Goal: Navigation & Orientation: Find specific page/section

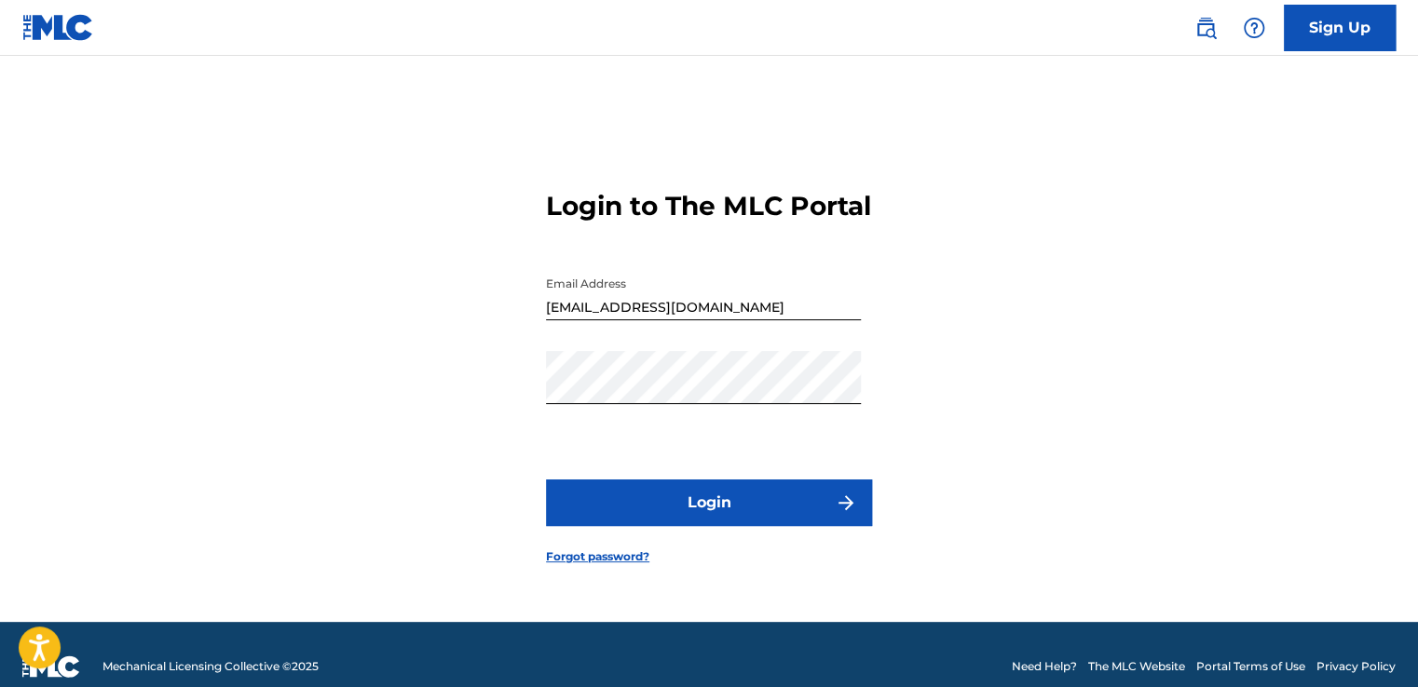
click at [713, 522] on button "Login" at bounding box center [709, 503] width 326 height 47
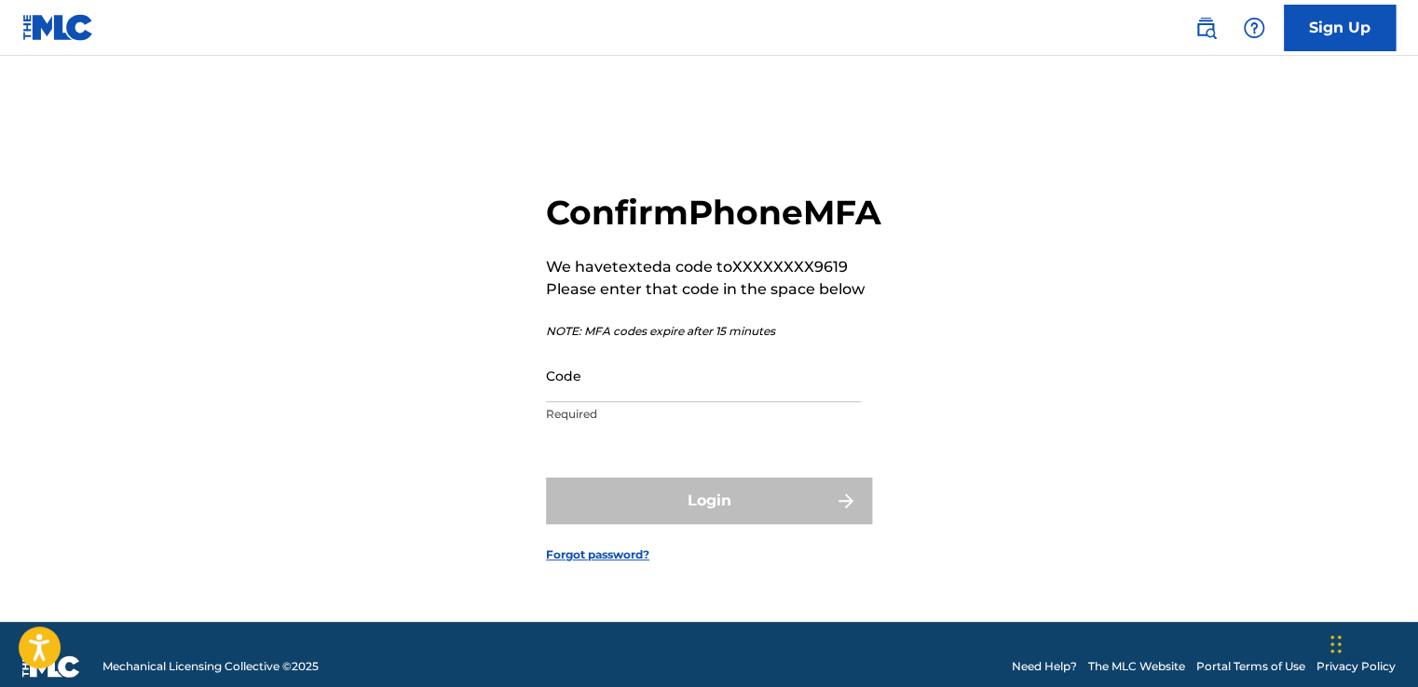
click at [644, 402] on input "Code" at bounding box center [703, 375] width 315 height 53
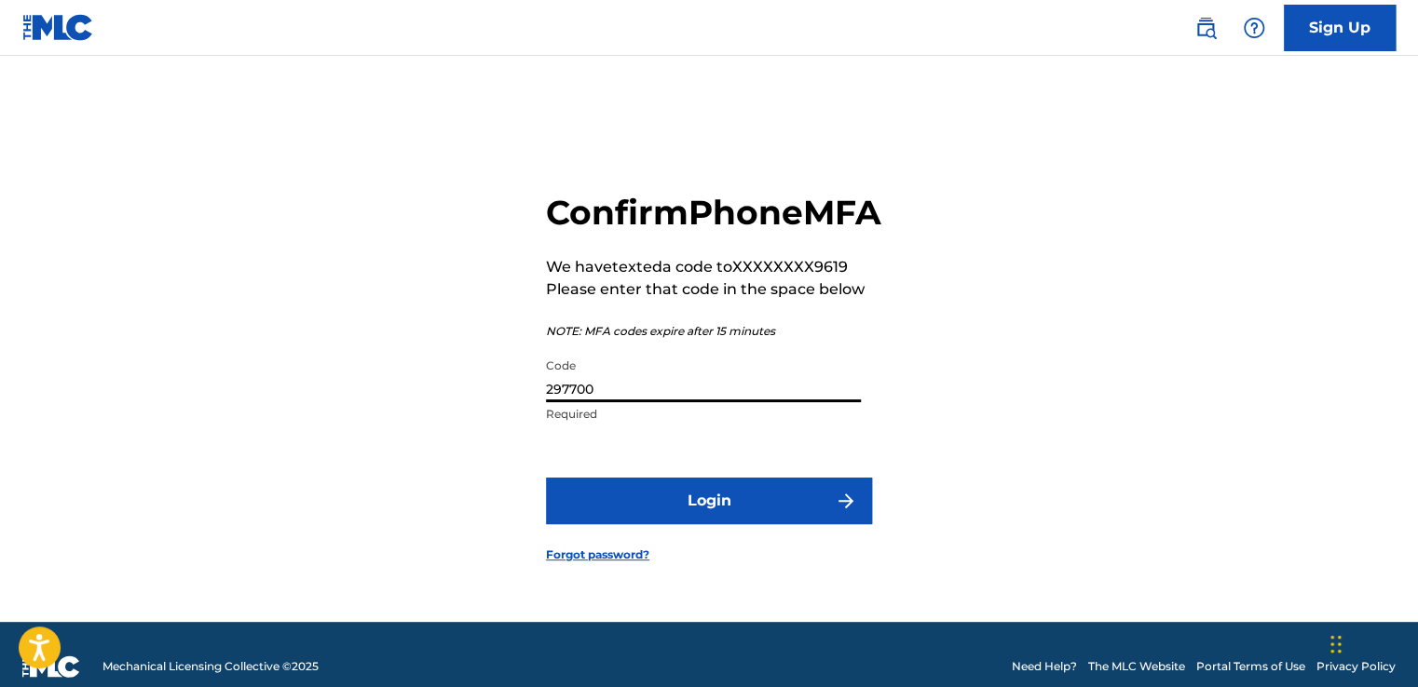
type input "297700"
click at [711, 524] on button "Login" at bounding box center [709, 501] width 326 height 47
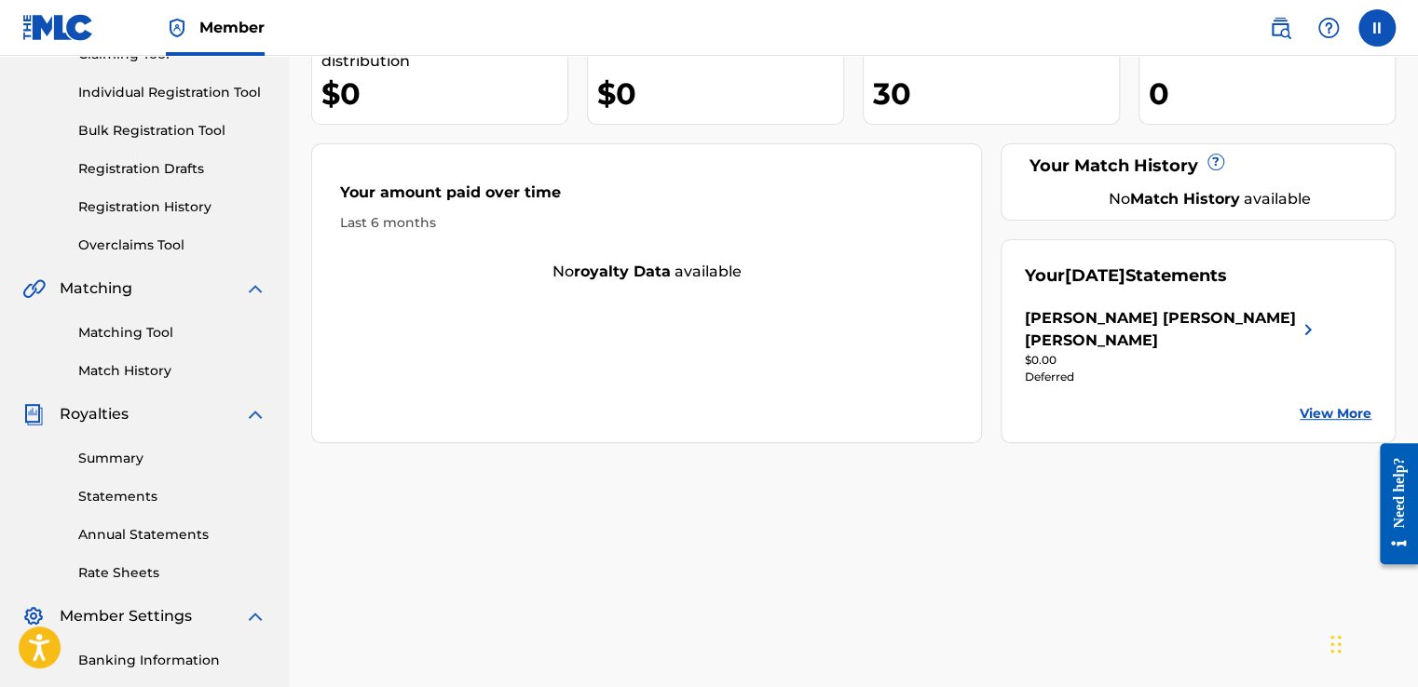
scroll to position [222, 0]
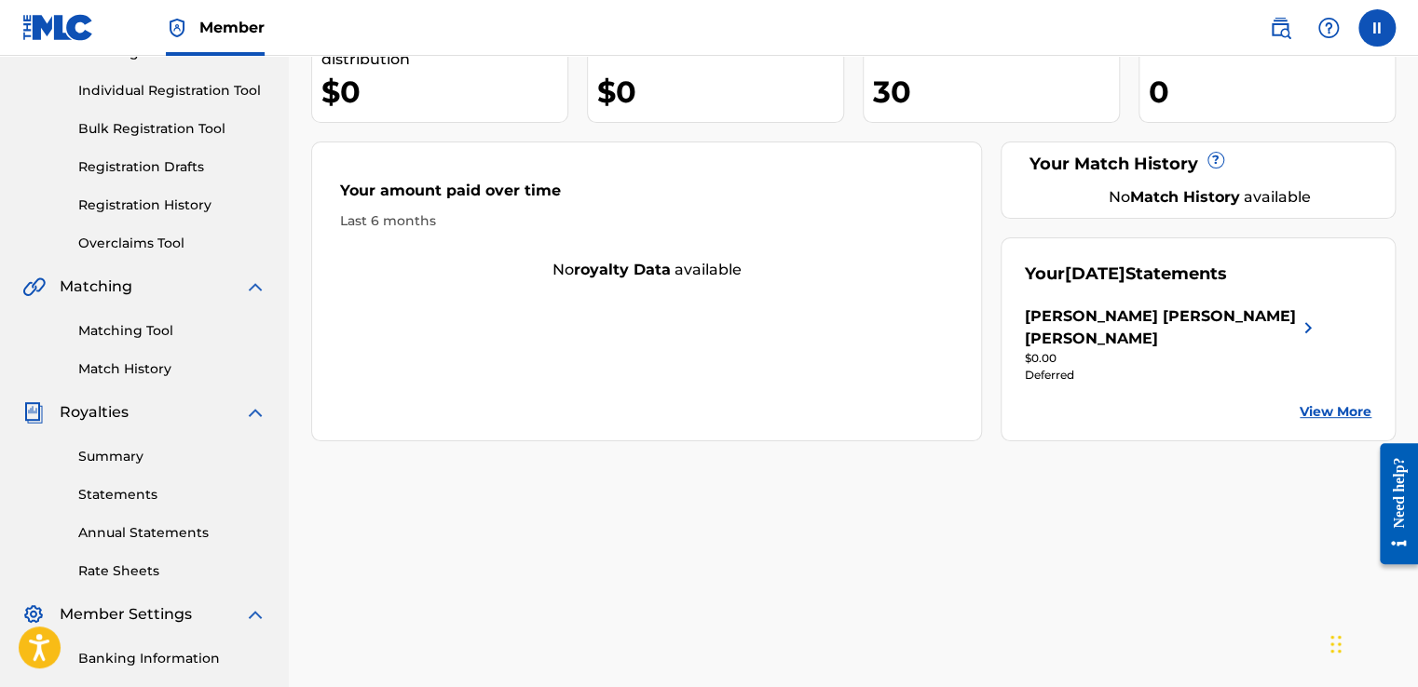
click at [133, 524] on link "Annual Statements" at bounding box center [172, 533] width 188 height 20
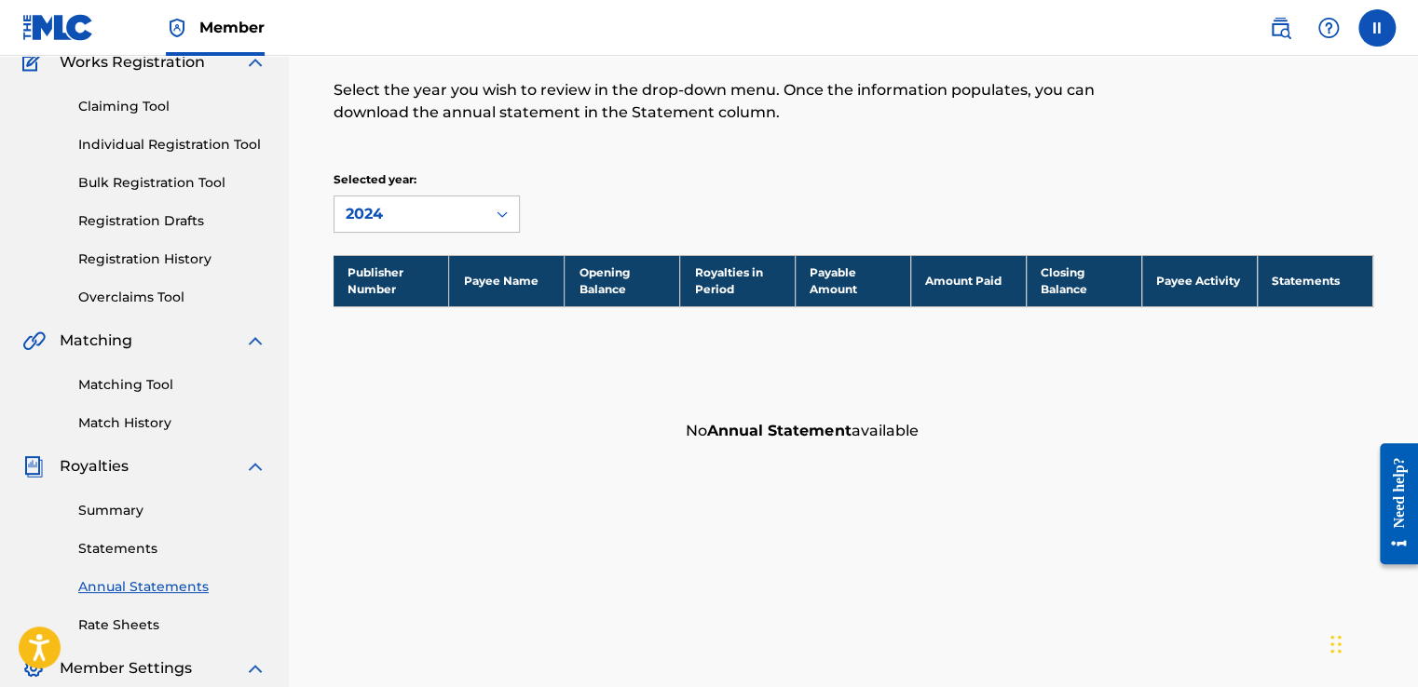
scroll to position [170, 0]
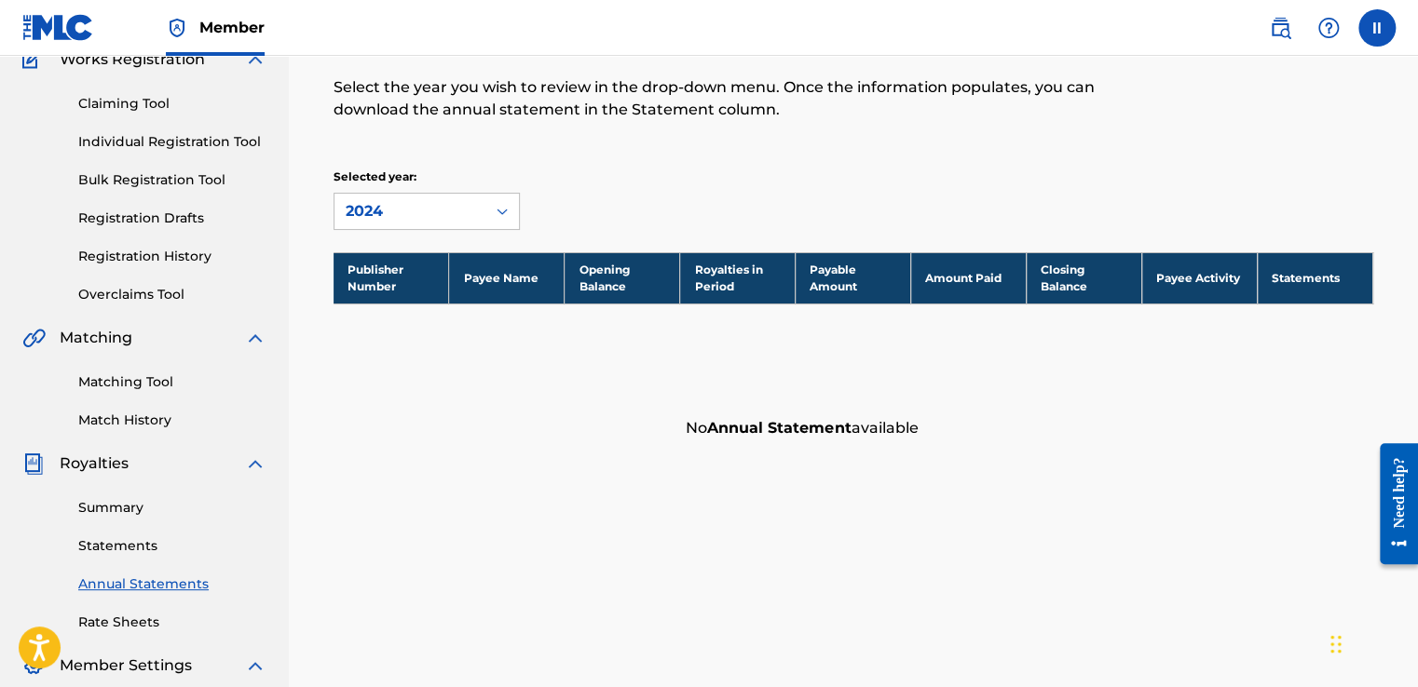
click at [125, 500] on link "Summary" at bounding box center [172, 508] width 188 height 20
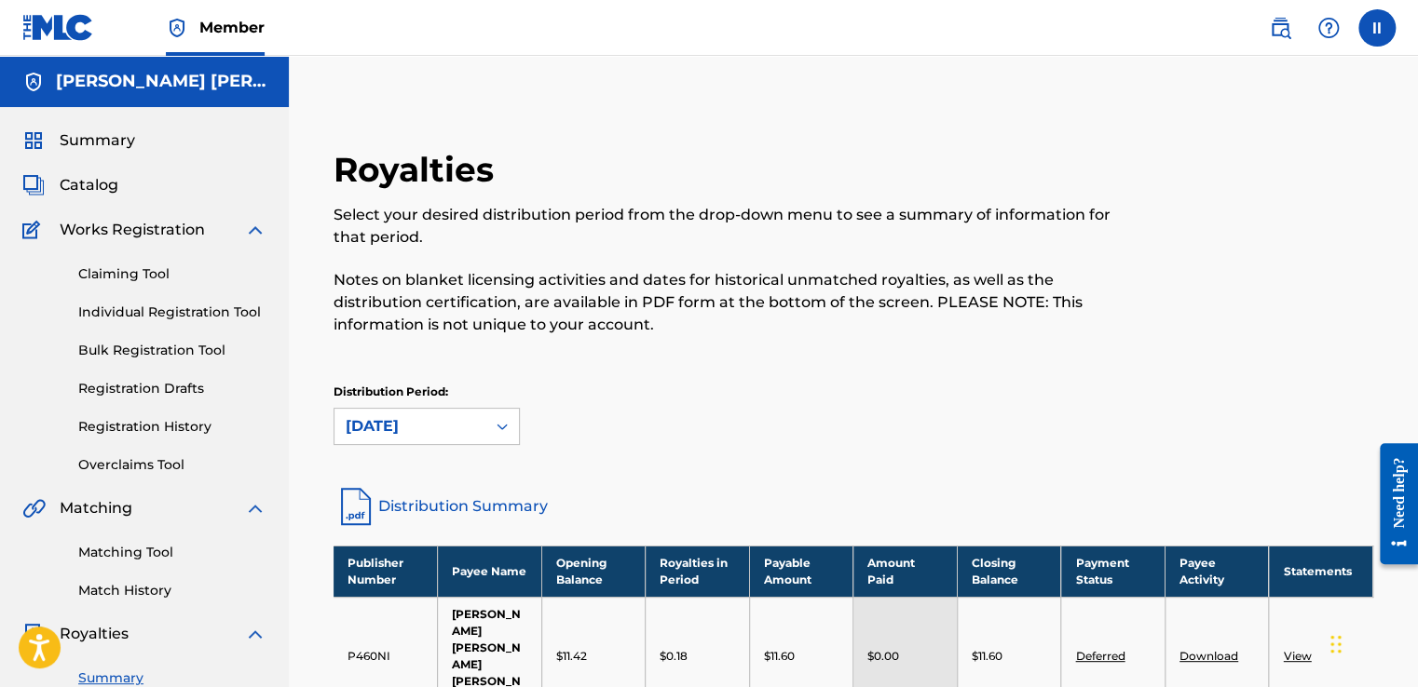
click at [105, 182] on span "Catalog" at bounding box center [89, 185] width 59 height 22
